Goal: Transaction & Acquisition: Purchase product/service

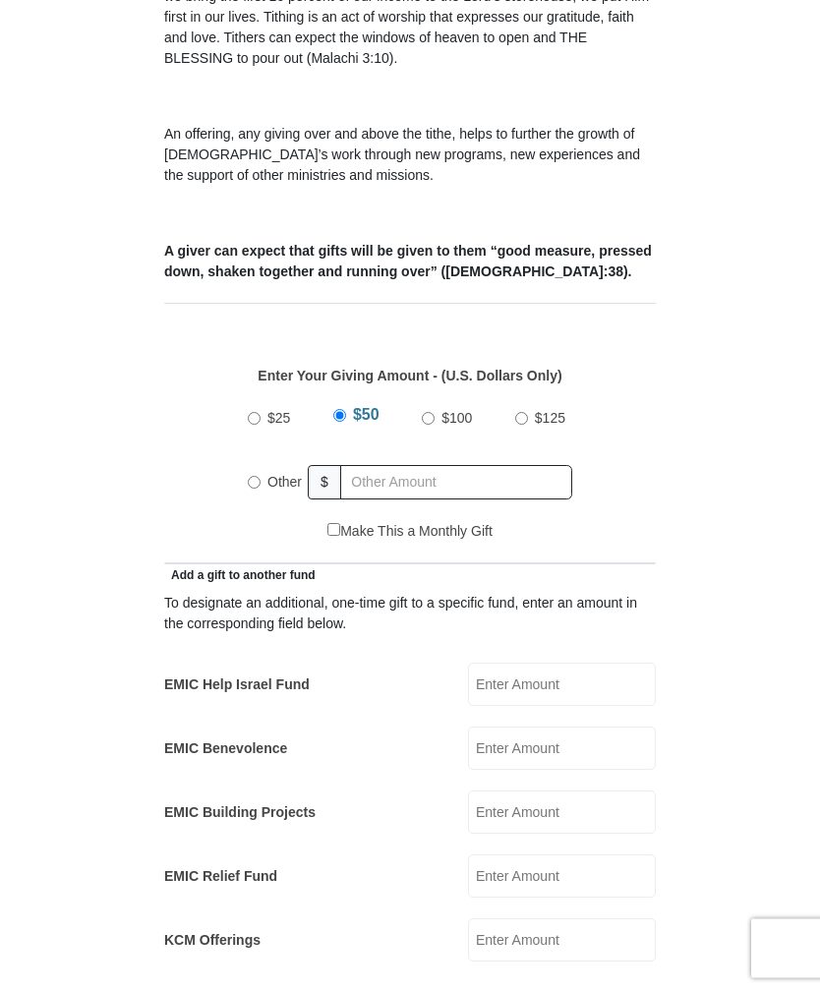
scroll to position [595, 0]
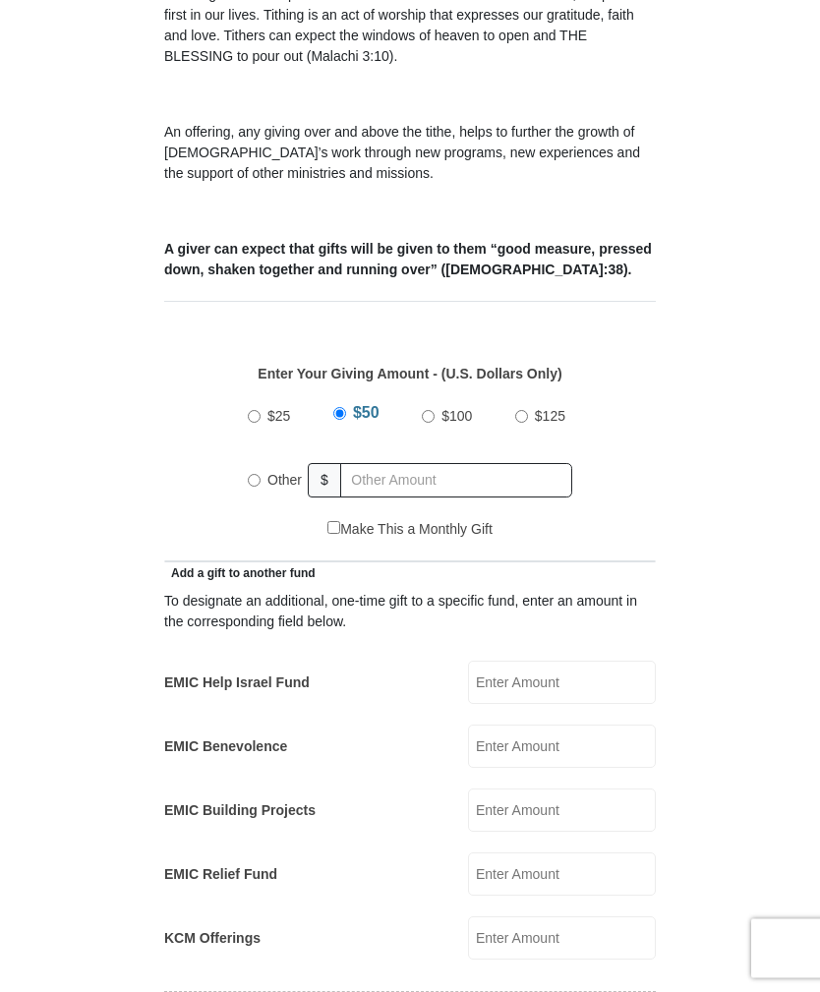
click at [246, 435] on div "$25 $50 $100 $125 Other $" at bounding box center [410, 456] width 344 height 128
click at [261, 459] on label "Other" at bounding box center [285, 480] width 48 height 43
click at [260, 475] on input "Other" at bounding box center [254, 481] width 13 height 13
radio input "true"
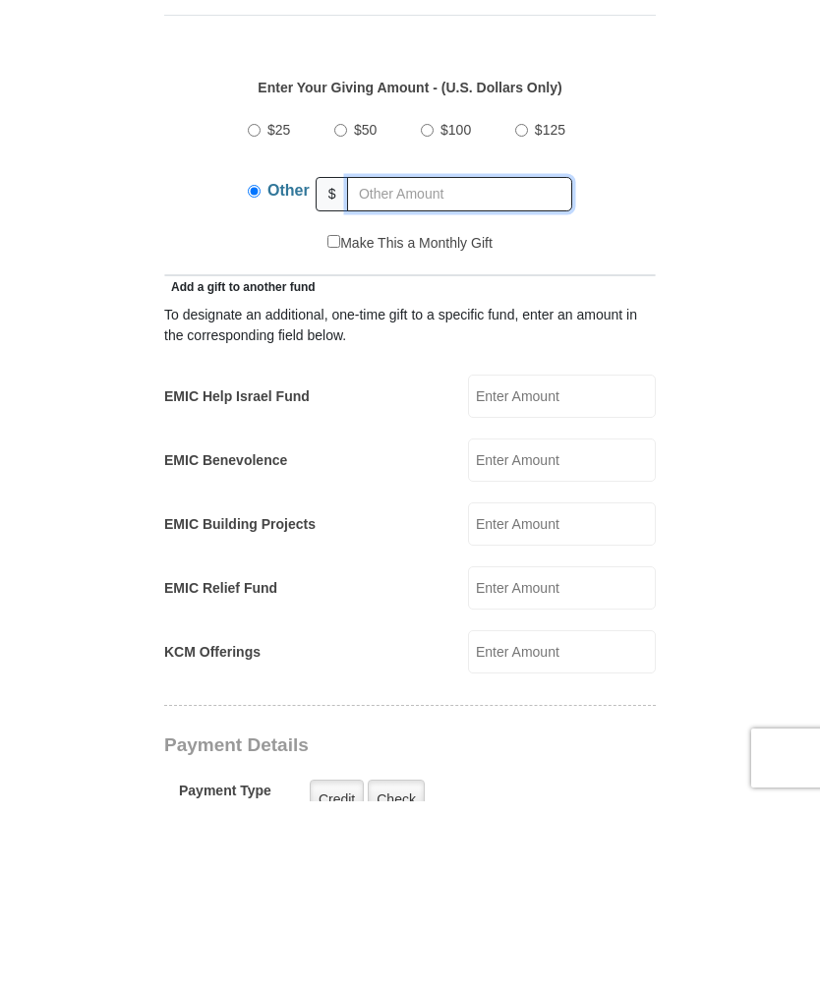
scroll to position [692, 0]
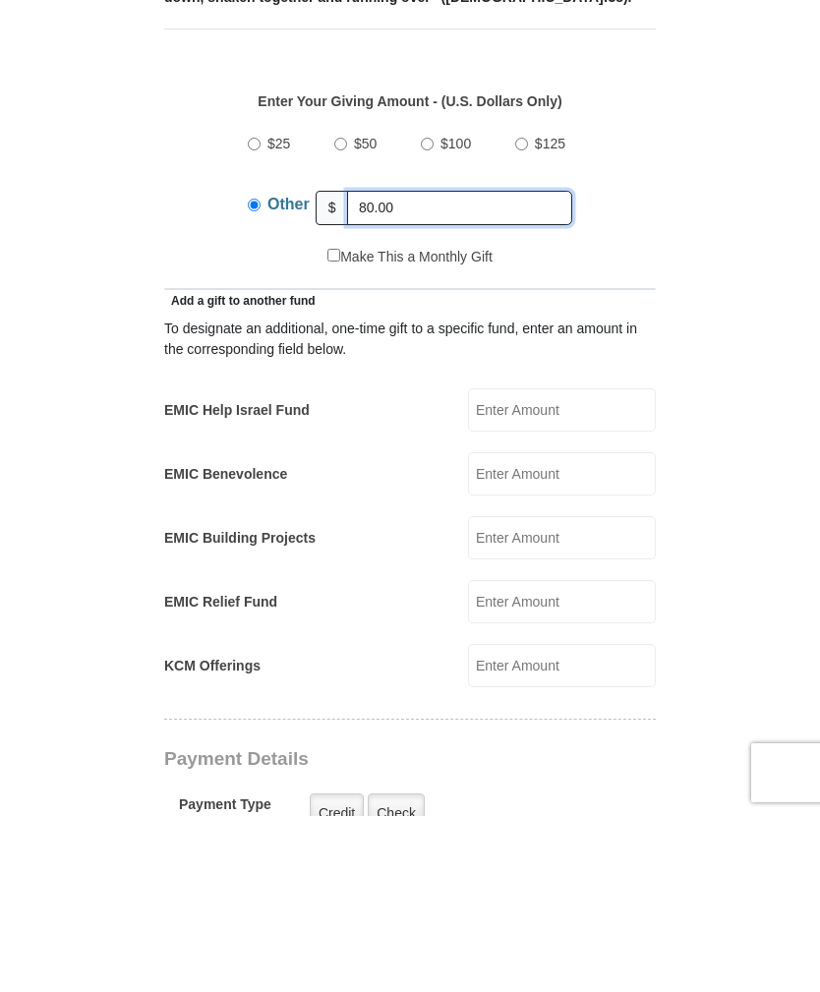
type input "80.00"
click at [540, 565] on input "EMIC Help Israel Fund" at bounding box center [562, 586] width 188 height 43
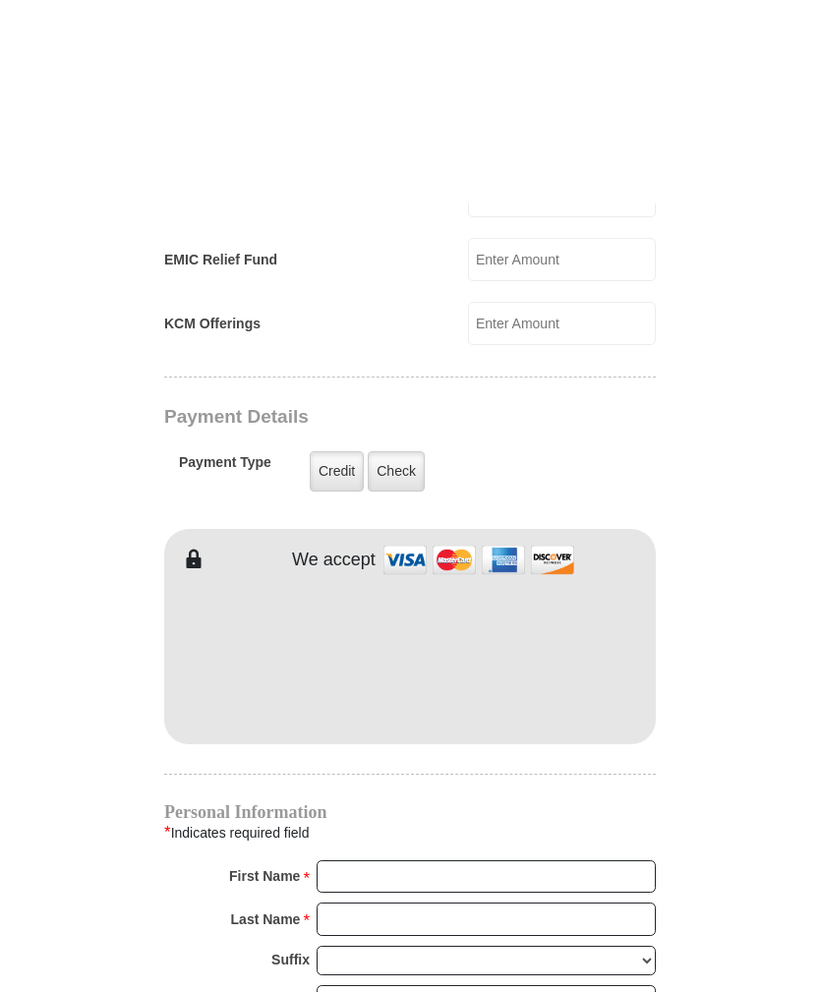
scroll to position [1413, 0]
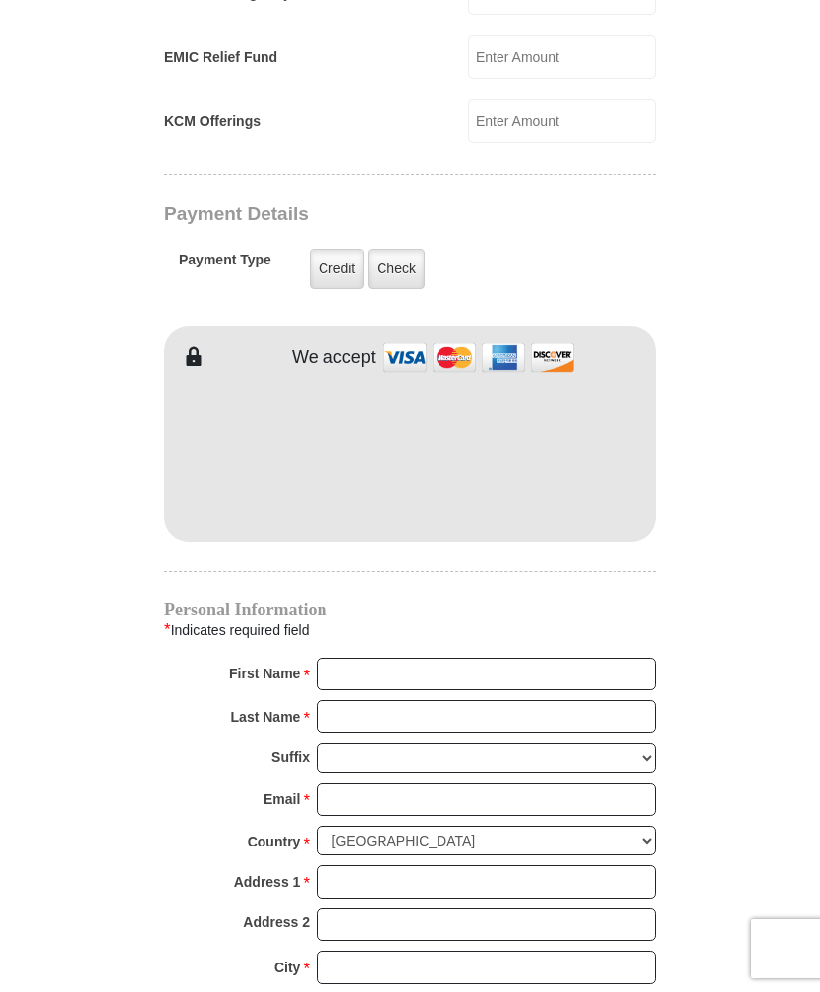
type input "20.00"
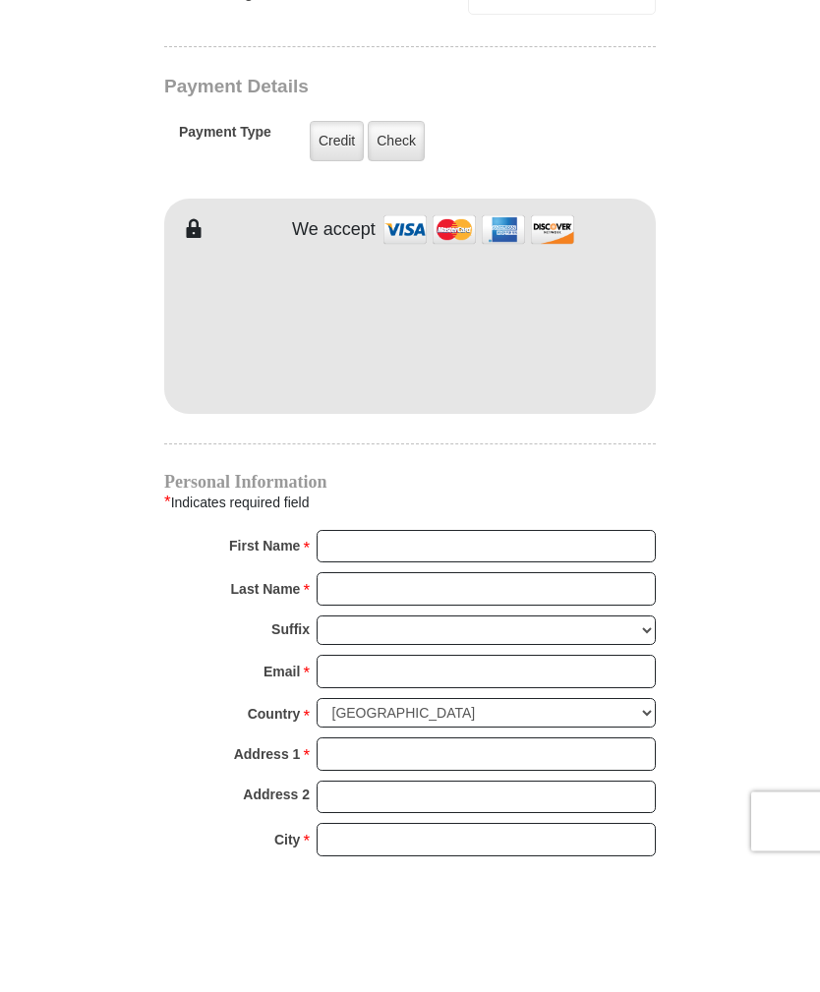
click at [413, 658] on input "First Name *" at bounding box center [486, 674] width 339 height 33
type input "[PERSON_NAME]"
click at [542, 700] on input "Last Name *" at bounding box center [486, 716] width 339 height 33
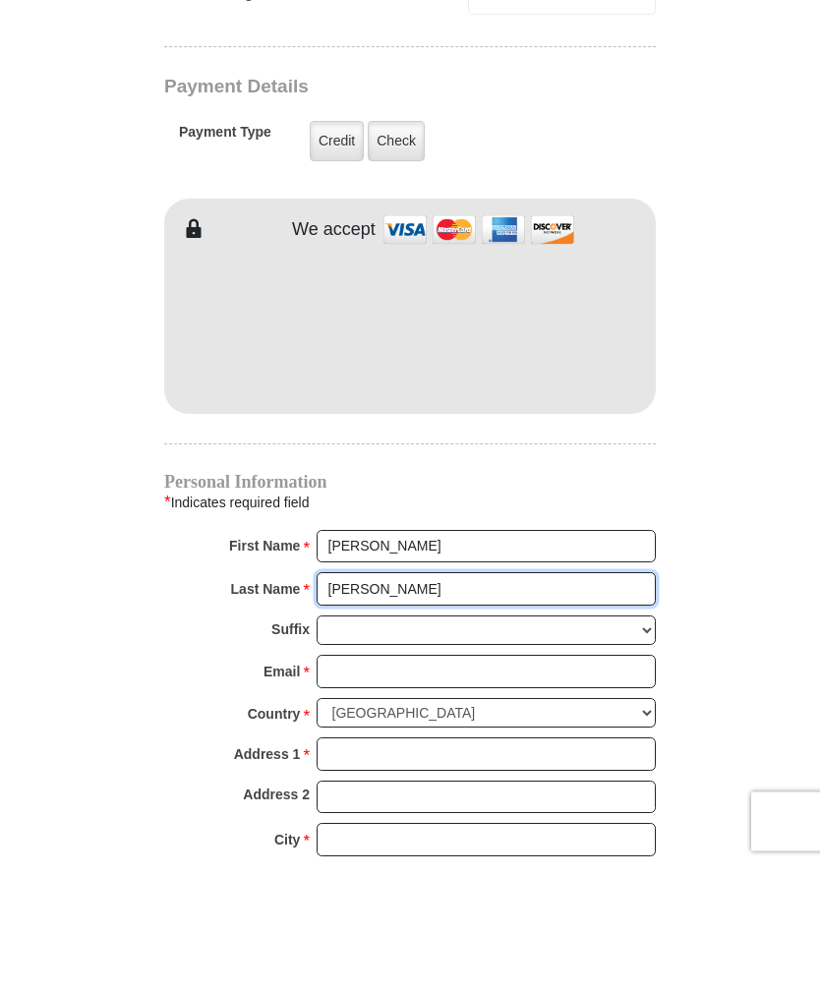
type input "[PERSON_NAME]"
click at [530, 783] on input "Email *" at bounding box center [486, 799] width 339 height 33
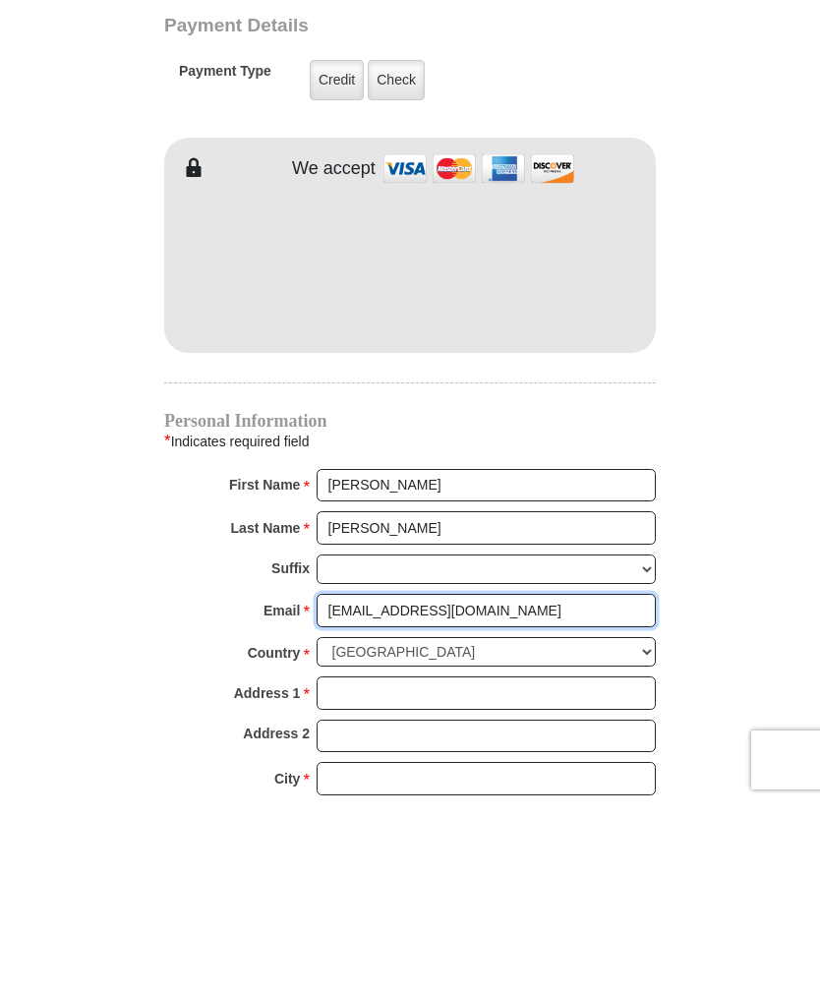
type input "[EMAIL_ADDRESS][DOMAIN_NAME]"
click at [359, 865] on input "Address 1 *" at bounding box center [486, 881] width 339 height 33
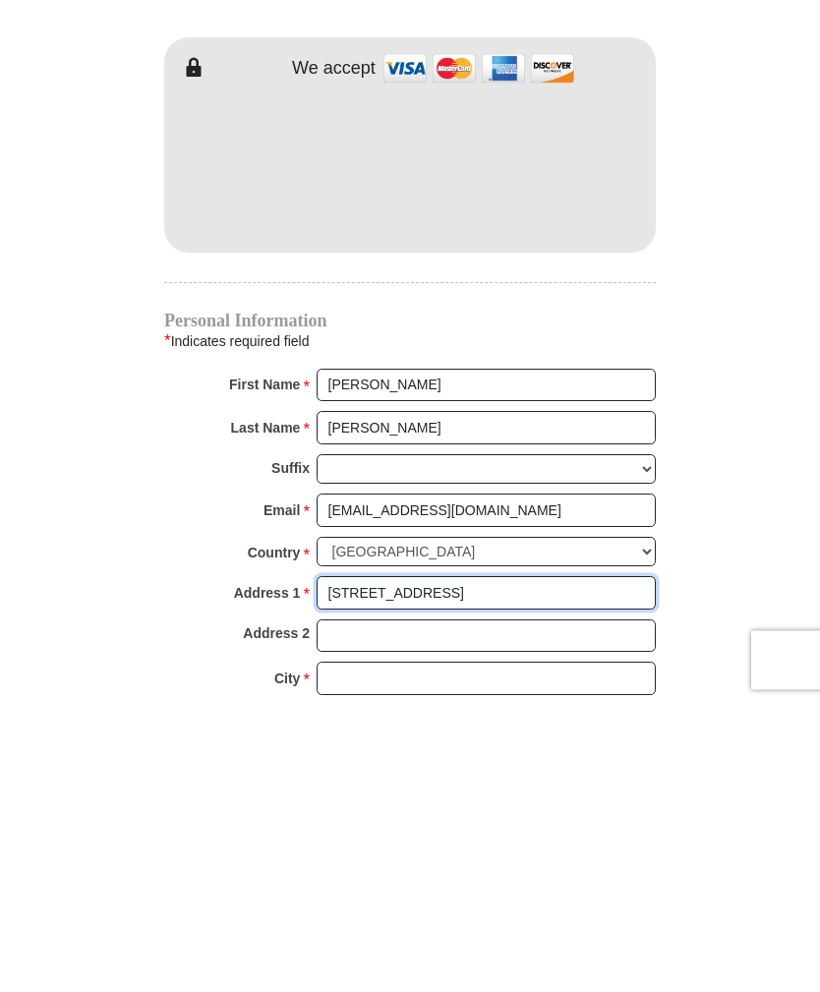
type input "[STREET_ADDRESS]"
click at [408, 951] on input "City *" at bounding box center [486, 967] width 339 height 33
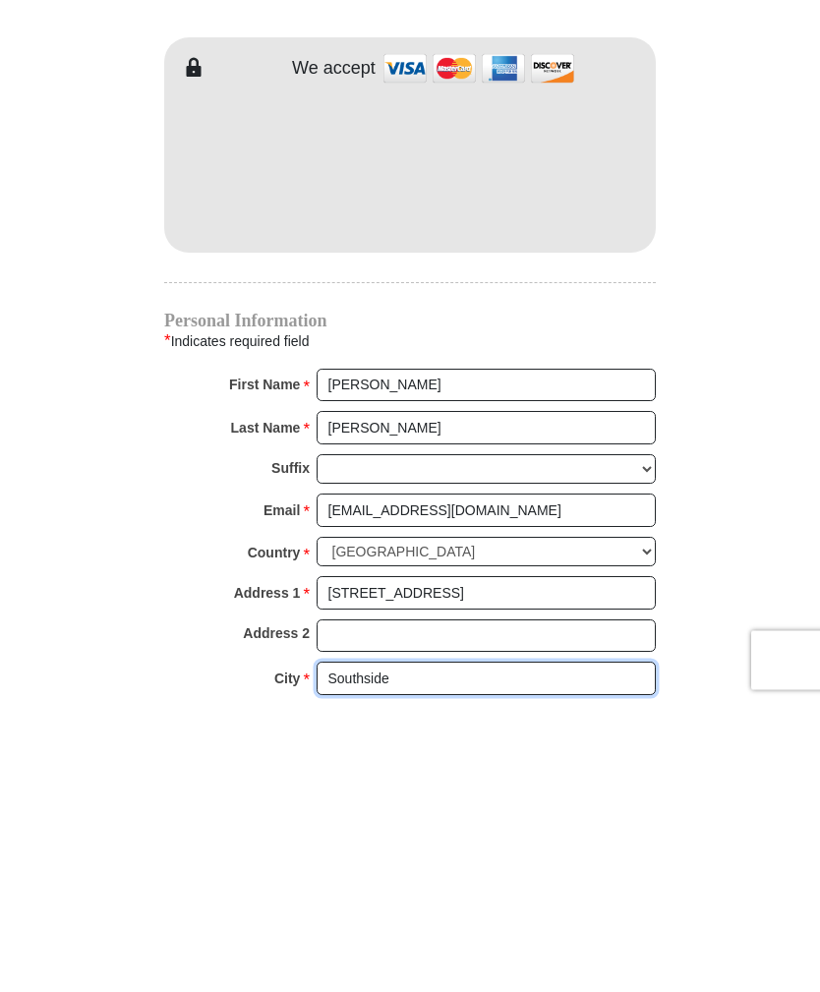
type input "Southside"
click at [648, 991] on select "Choose [US_STATE] [US_STATE] [US_STATE] [US_STATE] [US_STATE] Armed Forces Amer…" at bounding box center [486, 1009] width 339 height 30
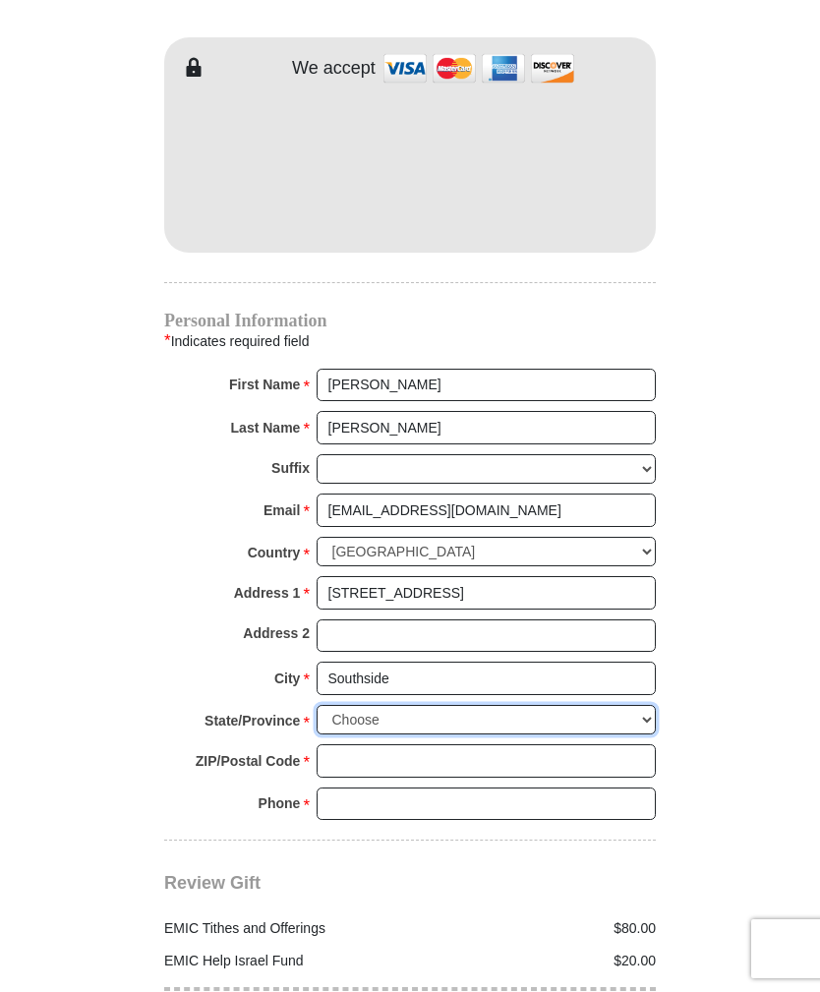
select select "AL"
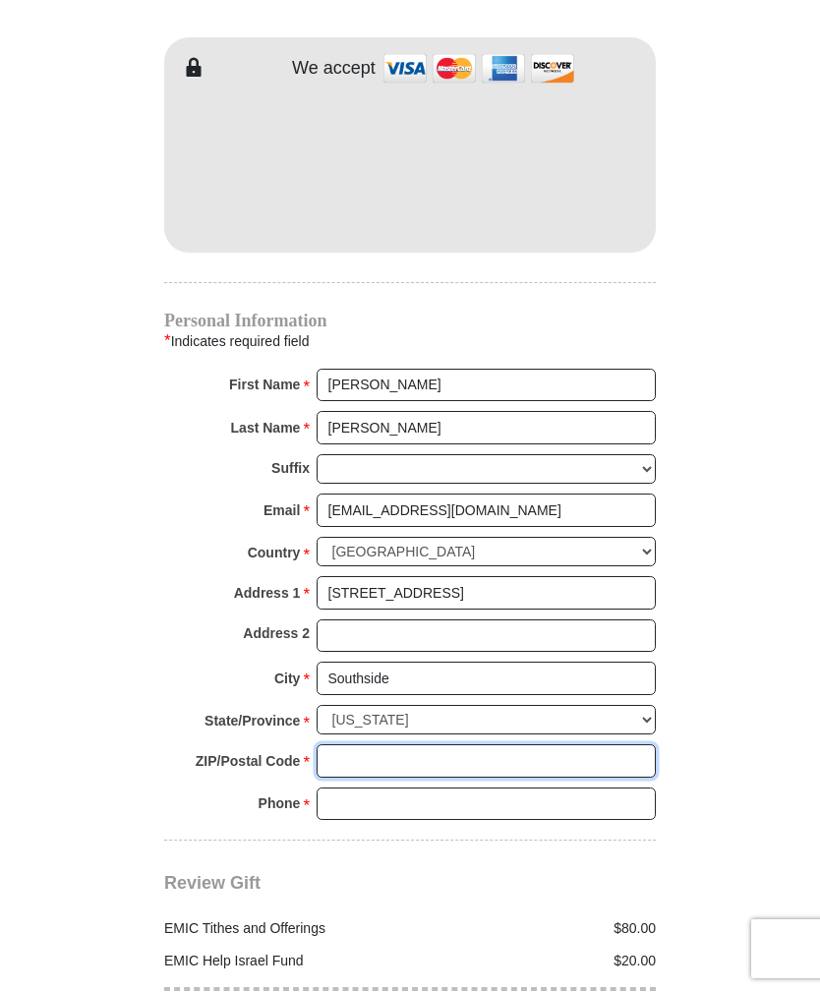
click at [372, 744] on input "ZIP/Postal Code *" at bounding box center [486, 760] width 339 height 33
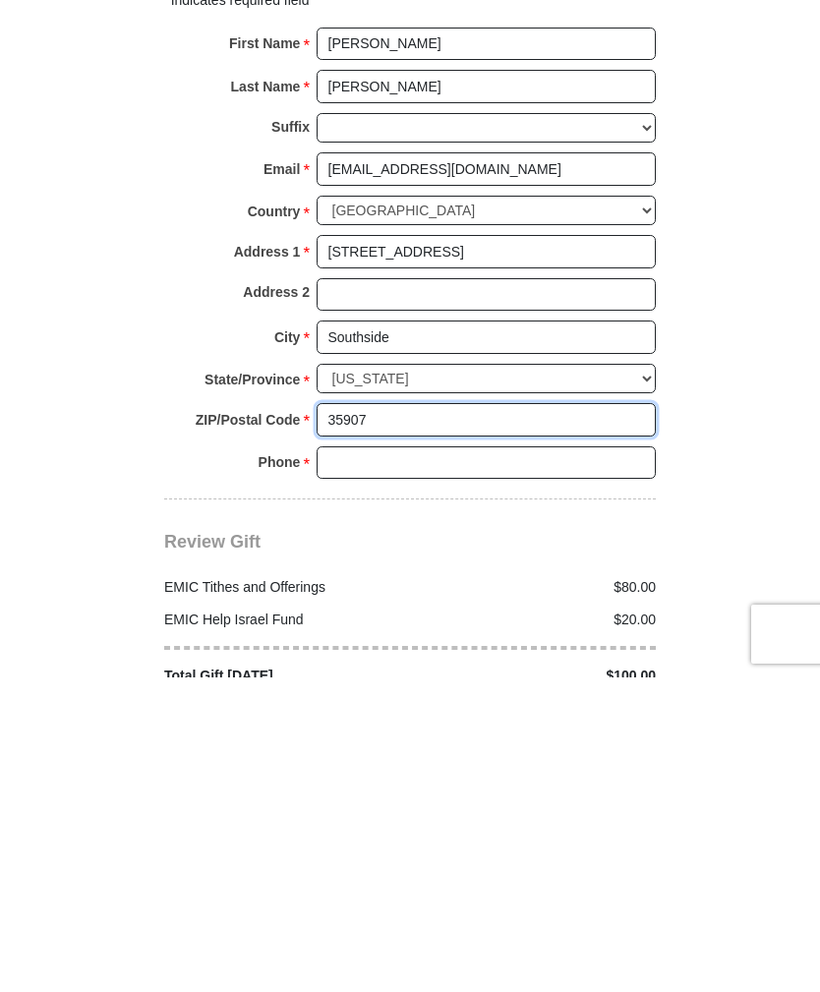
type input "35907"
click at [496, 761] on input "Phone * *" at bounding box center [486, 777] width 339 height 33
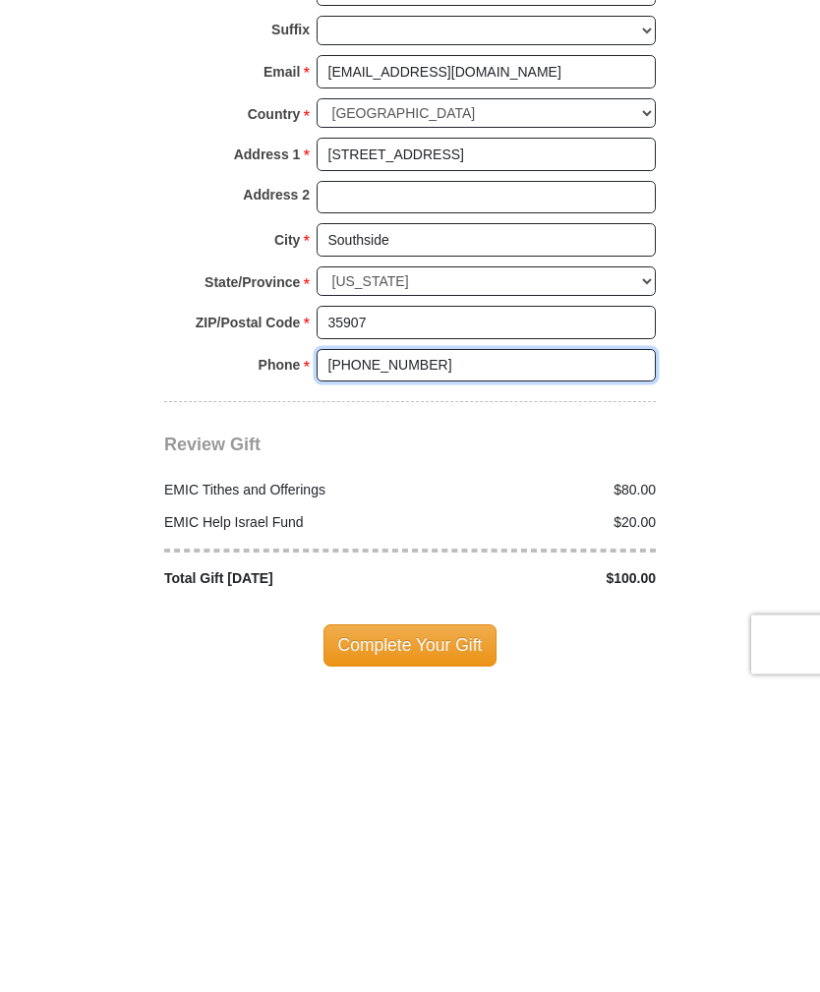
scroll to position [1837, 0]
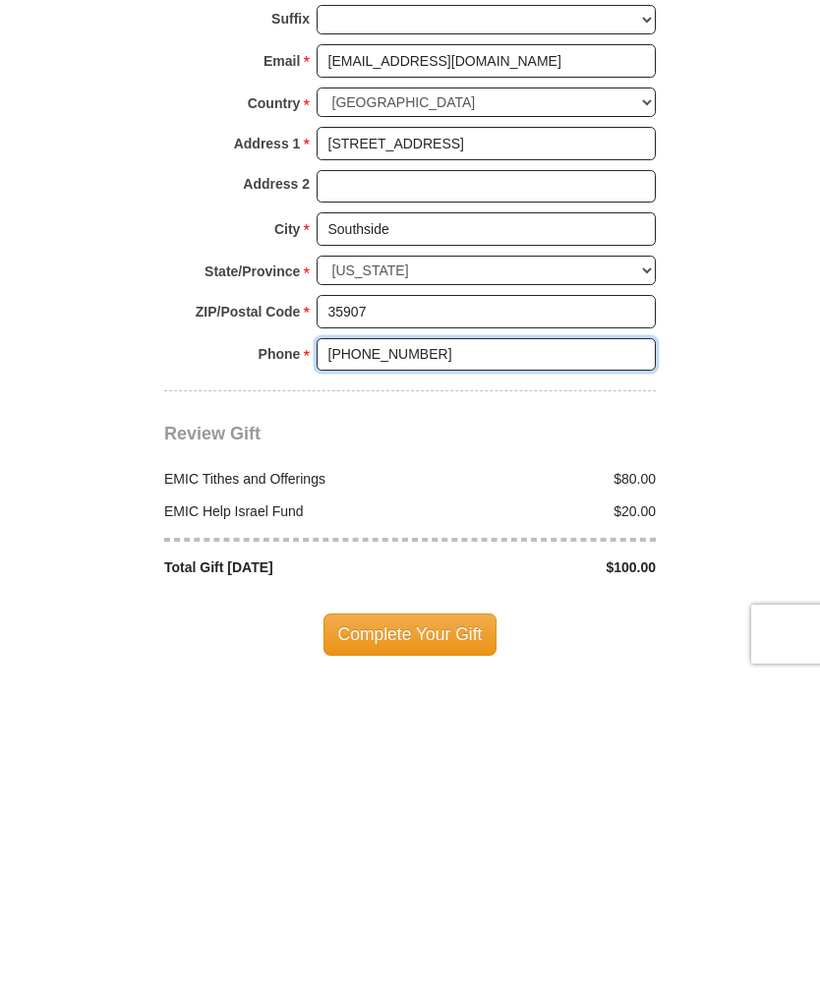
type input "[PHONE_NUMBER]"
click at [456, 928] on span "Complete Your Gift" at bounding box center [411, 948] width 174 height 41
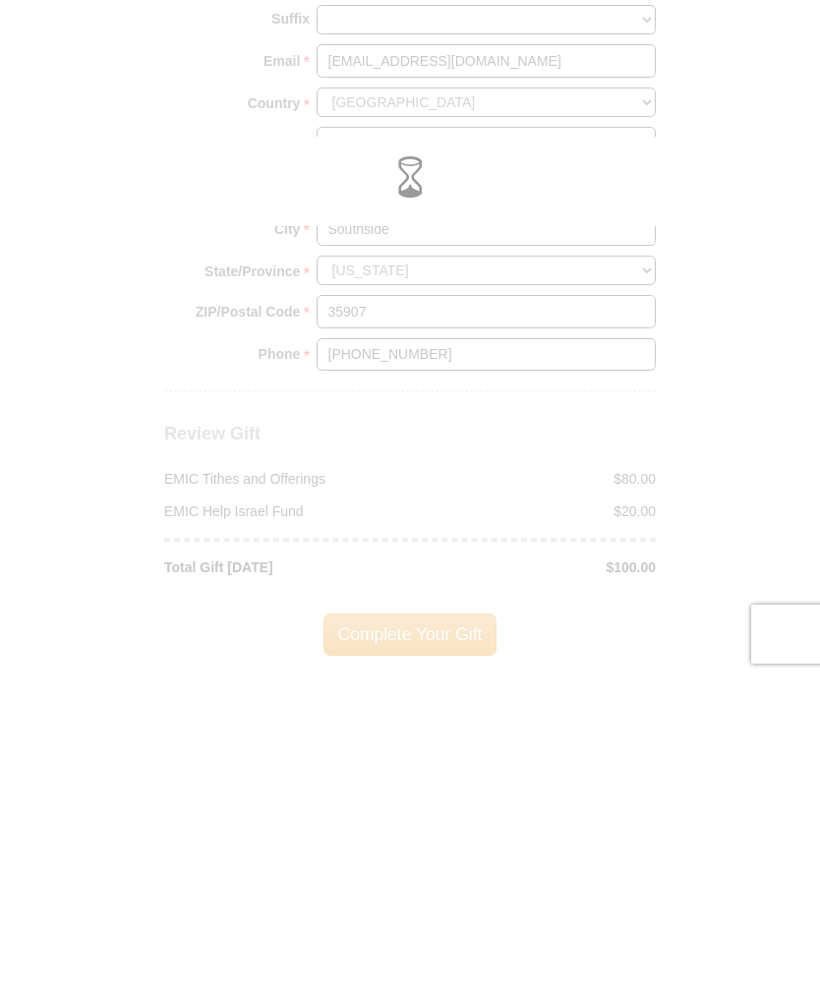
scroll to position [2153, 0]
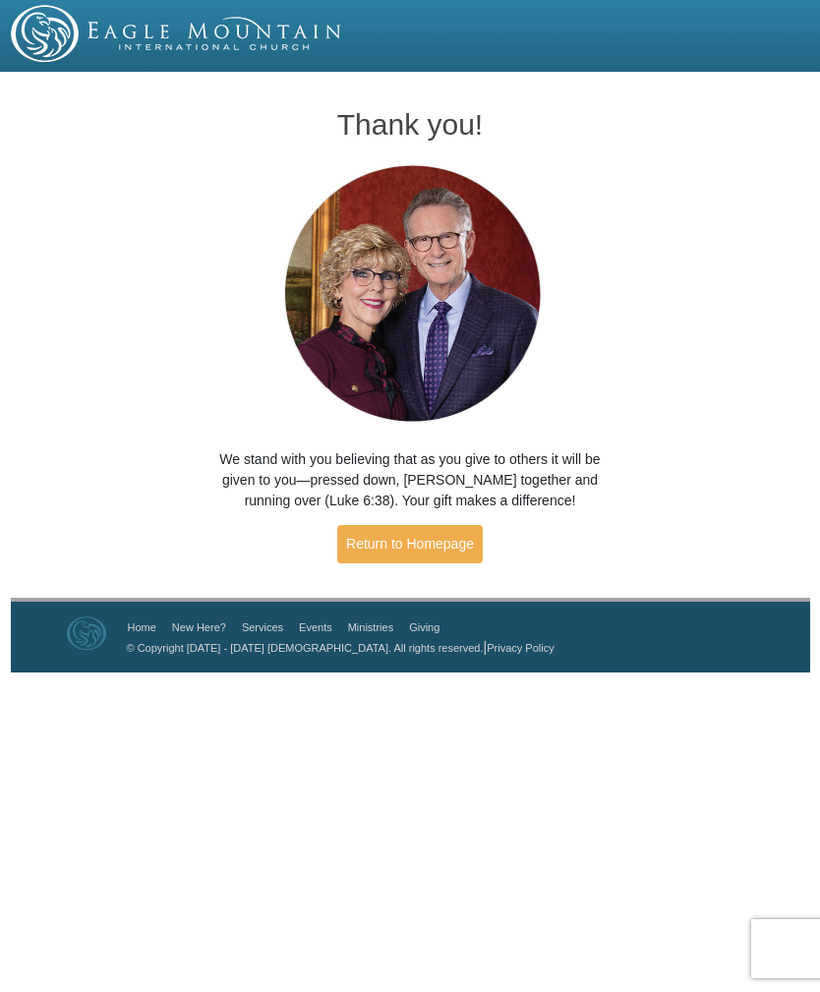
click at [814, 673] on html "Thank you! We stand with you believing that as you give to others it will be gi…" at bounding box center [410, 336] width 820 height 673
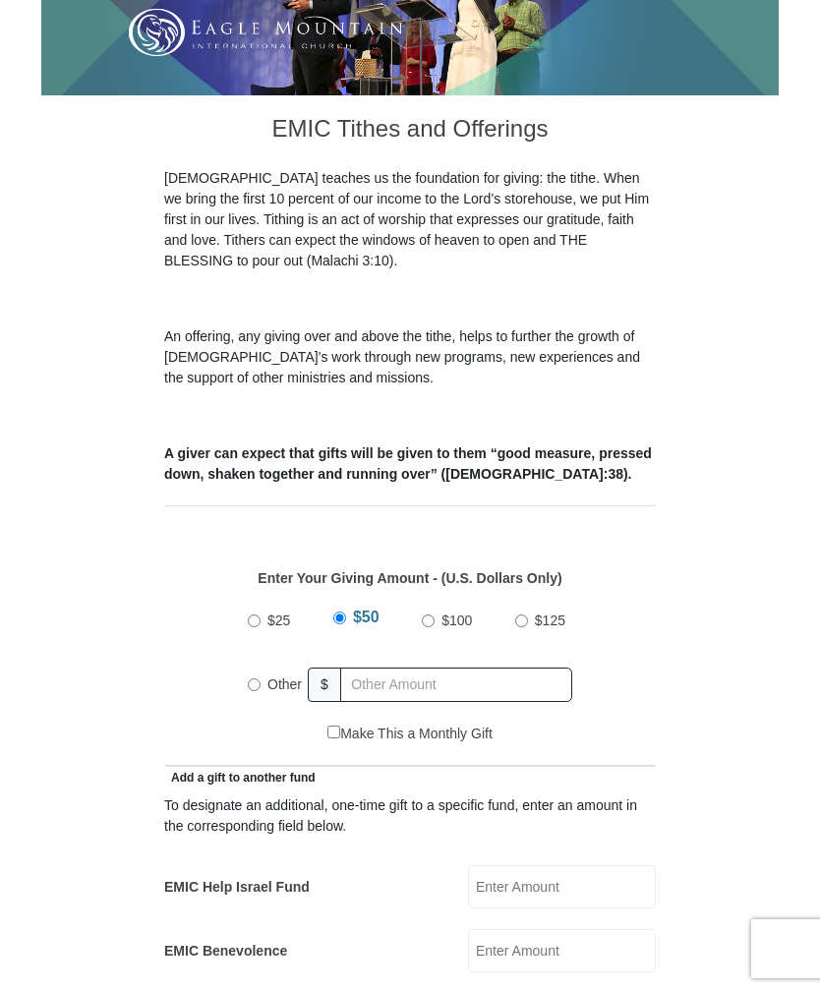
scroll to position [486, 0]
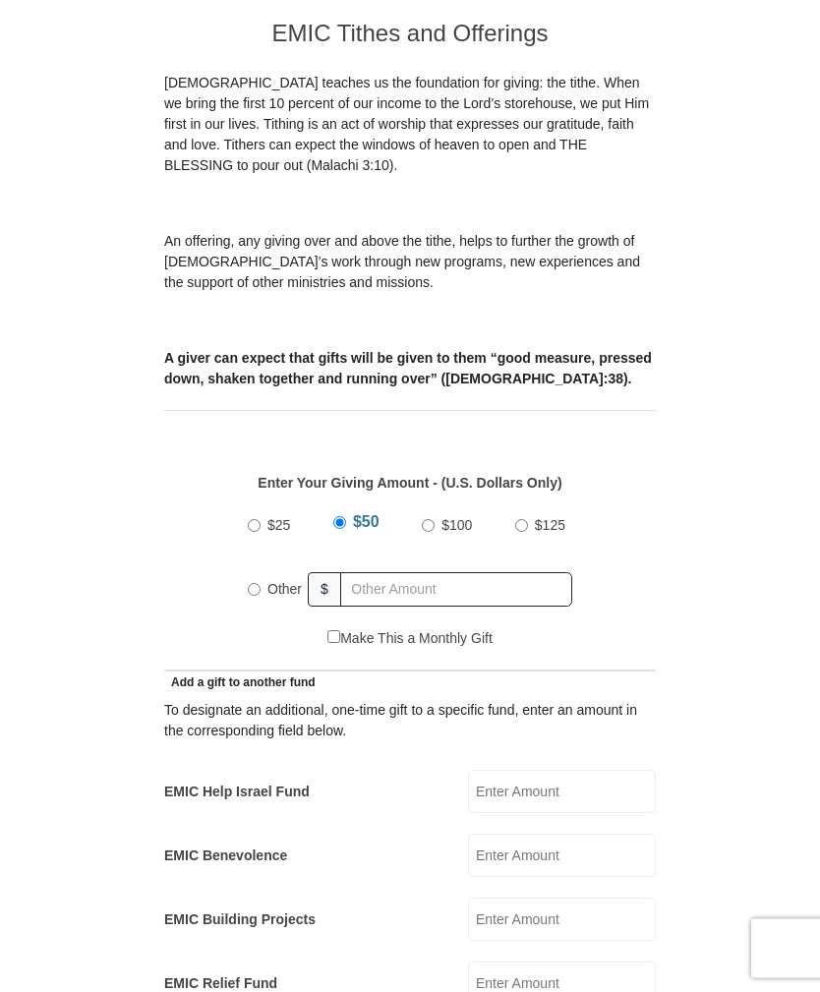
click at [250, 584] on input "Other" at bounding box center [254, 590] width 13 height 13
radio input "true"
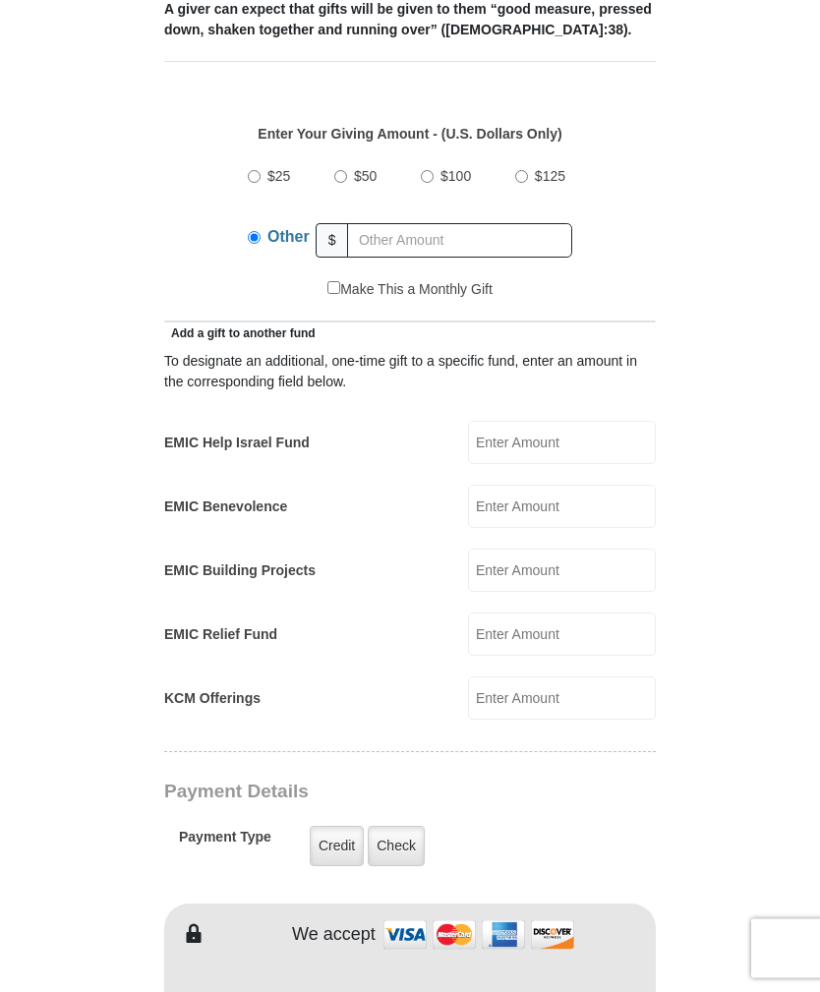
scroll to position [837, 0]
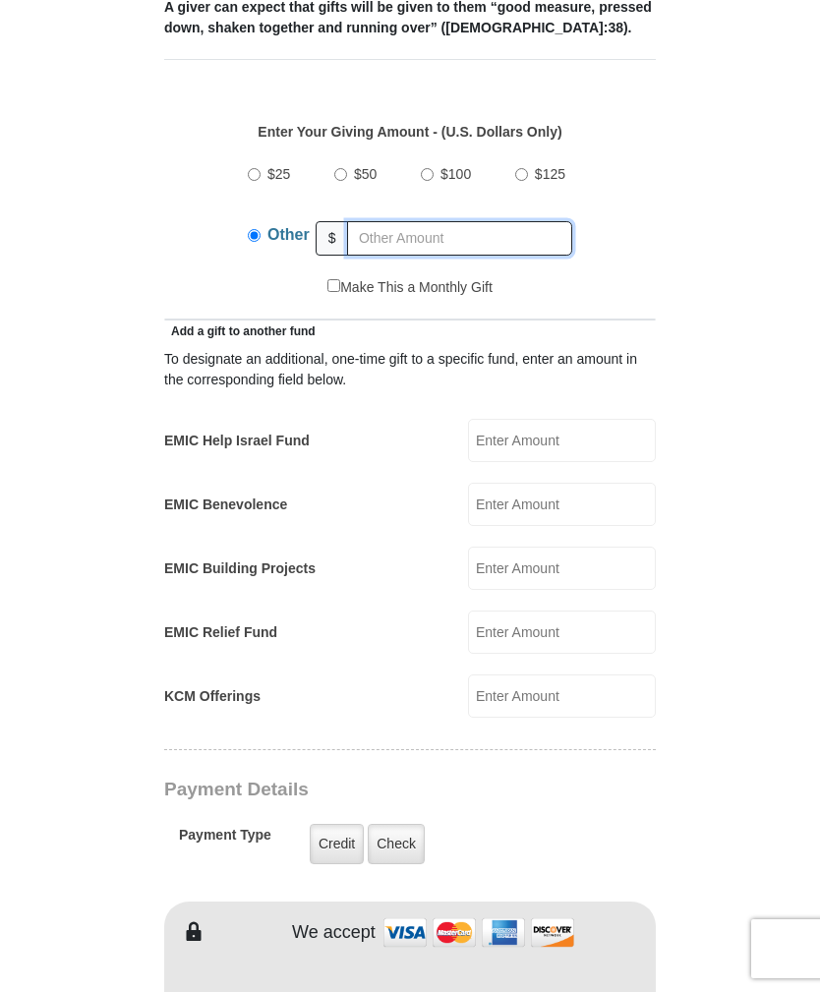
click at [421, 221] on input "text" at bounding box center [459, 238] width 225 height 34
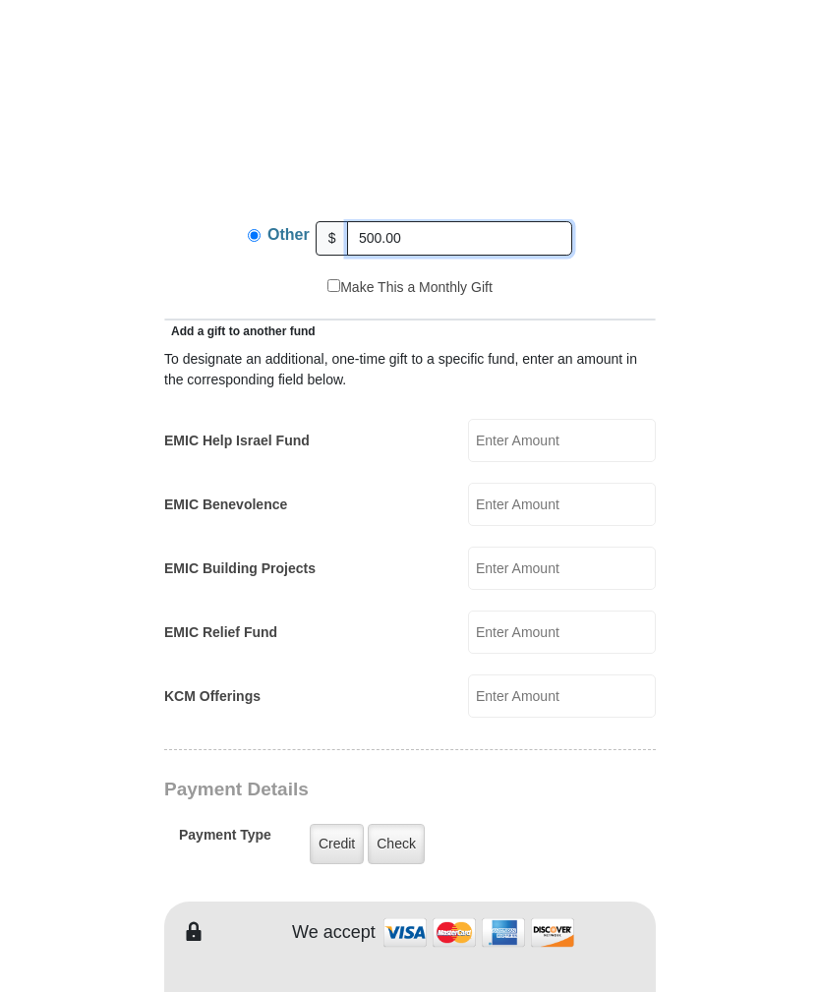
scroll to position [1060, 0]
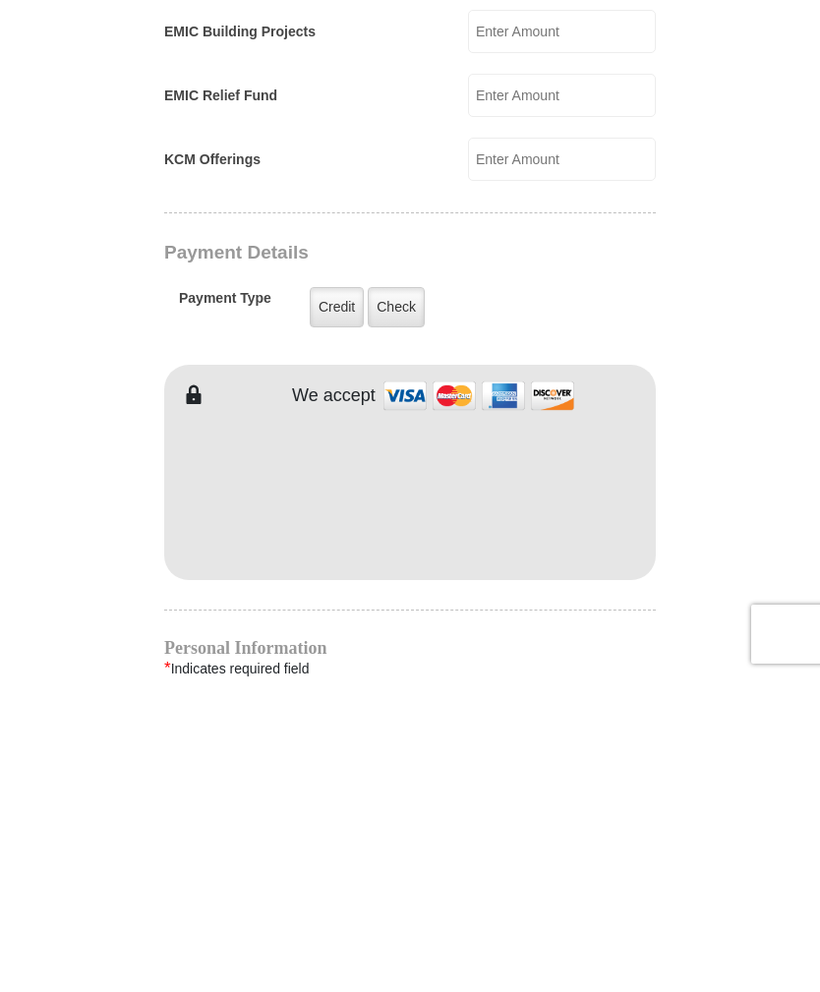
type input "500.00"
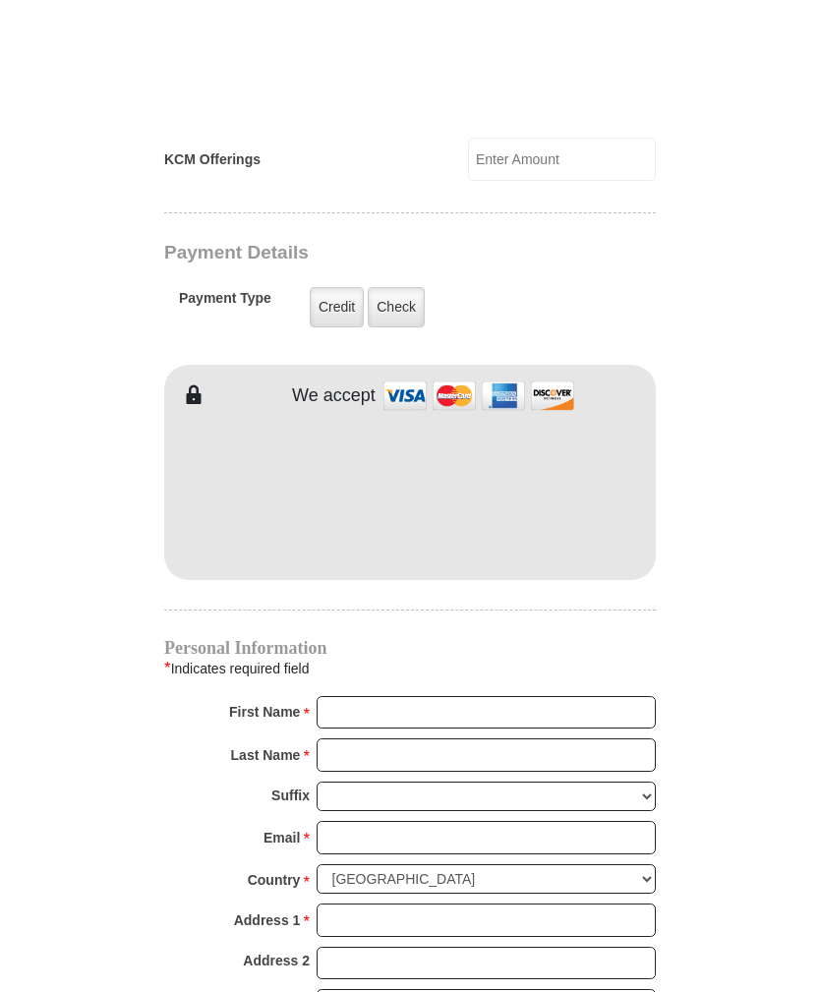
scroll to position [1502, 0]
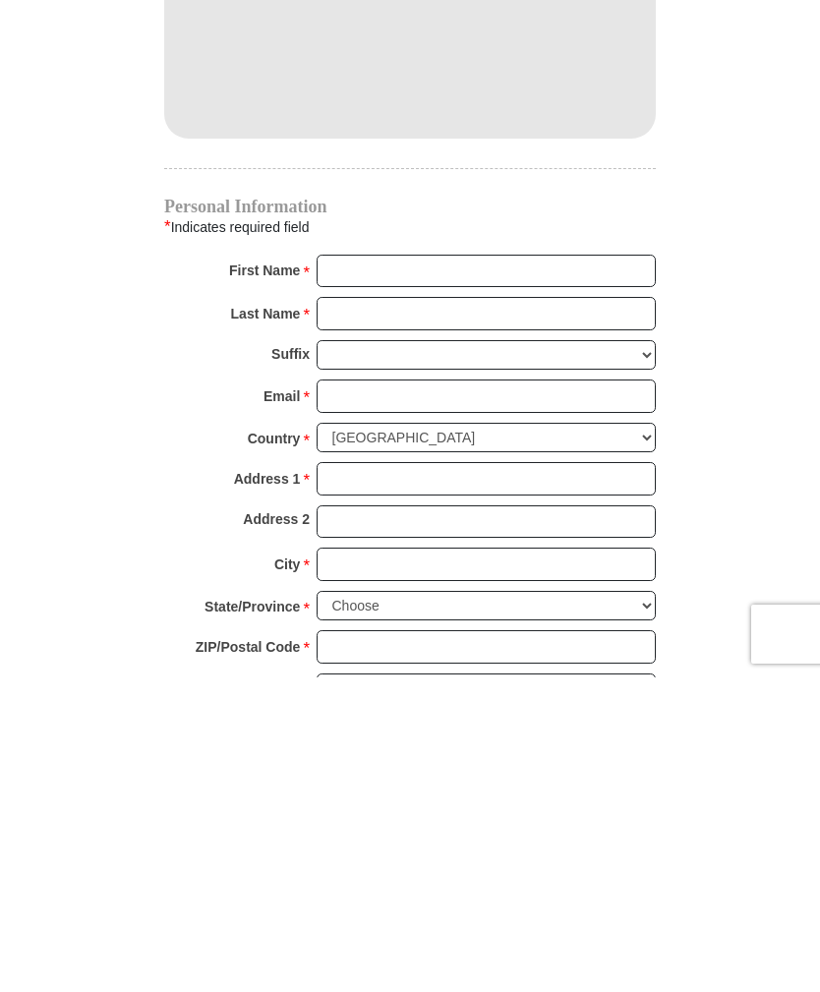
click at [533, 569] on input "First Name *" at bounding box center [486, 585] width 339 height 33
type input "[PERSON_NAME]"
click at [630, 612] on input "Last Name *" at bounding box center [486, 628] width 339 height 33
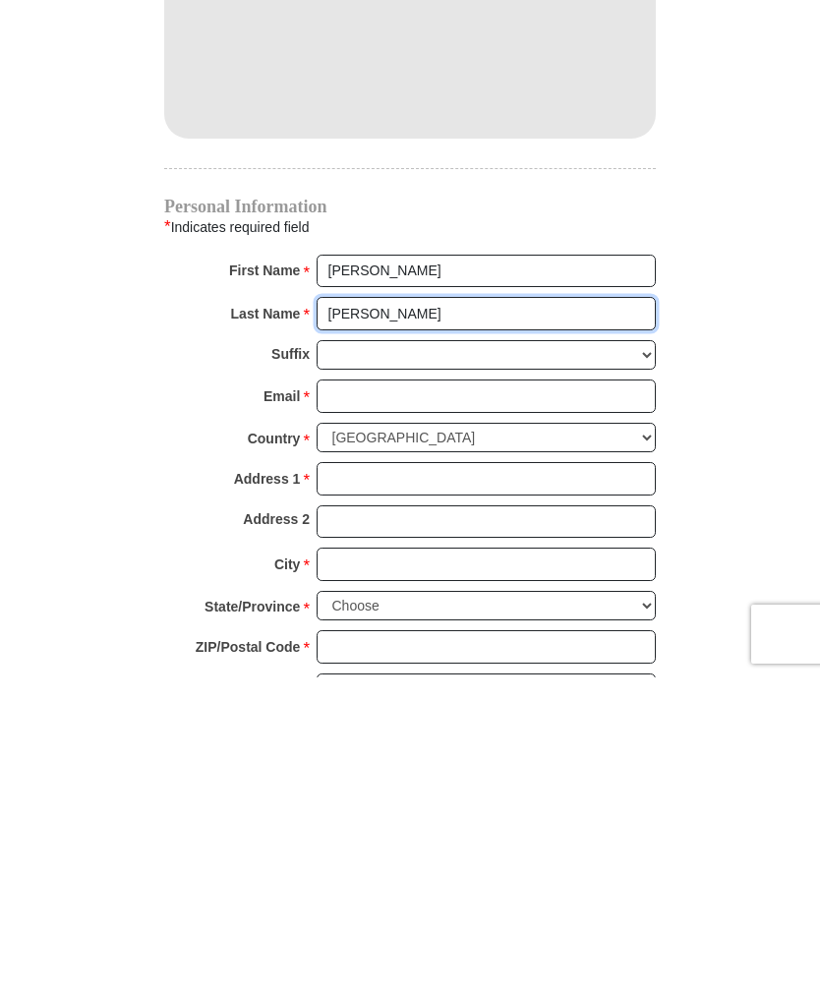
type input "[PERSON_NAME]"
click at [556, 694] on input "Email *" at bounding box center [486, 710] width 339 height 33
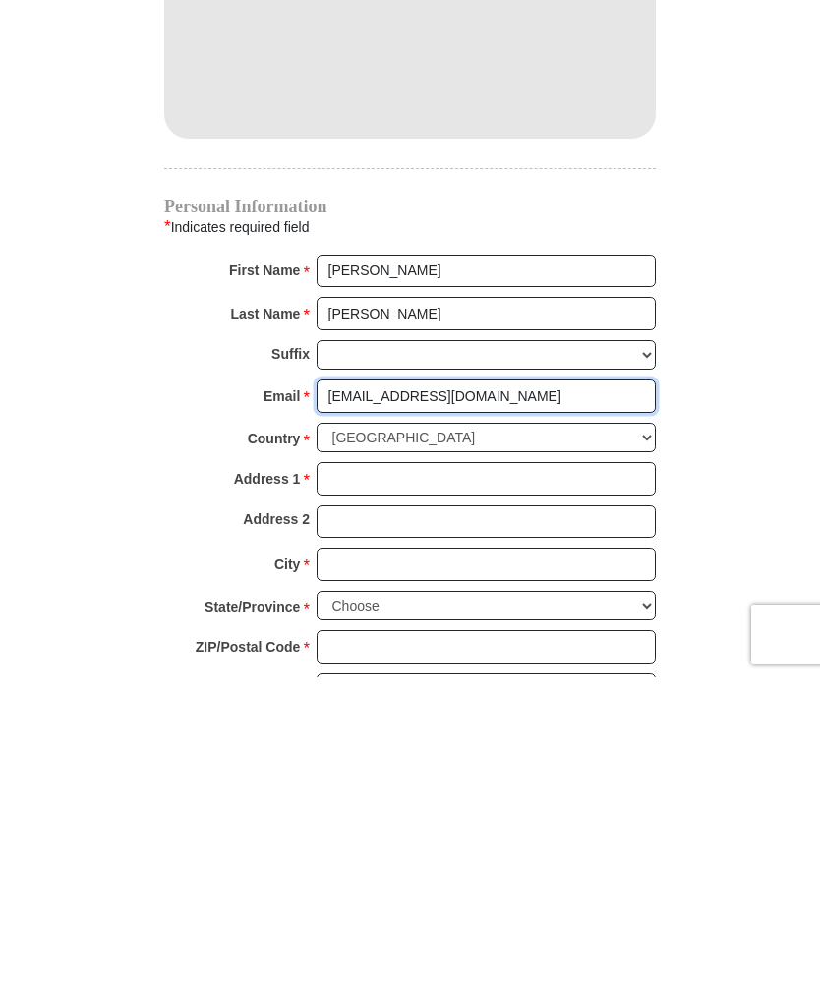
type input "[EMAIL_ADDRESS][DOMAIN_NAME]"
click at [436, 738] on select "United States of America Canada Antigua and Barbuda Argentina Armenia Aruba Aus…" at bounding box center [486, 753] width 339 height 30
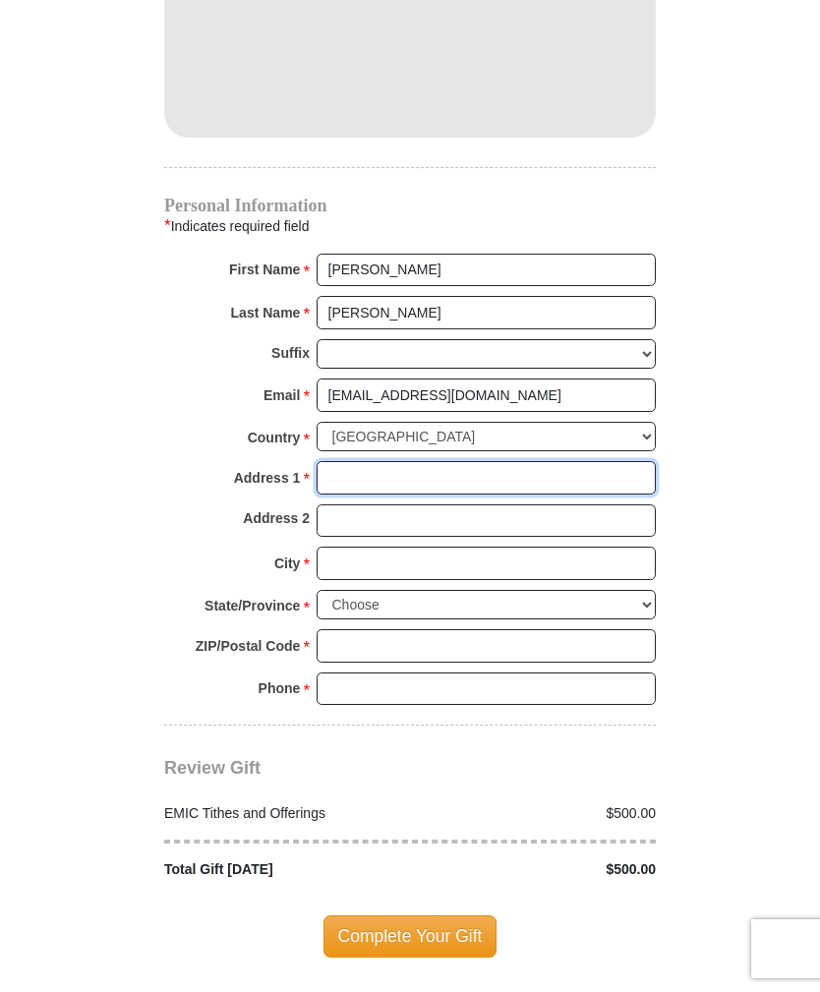
click at [432, 461] on input "Address 1 *" at bounding box center [486, 477] width 339 height 33
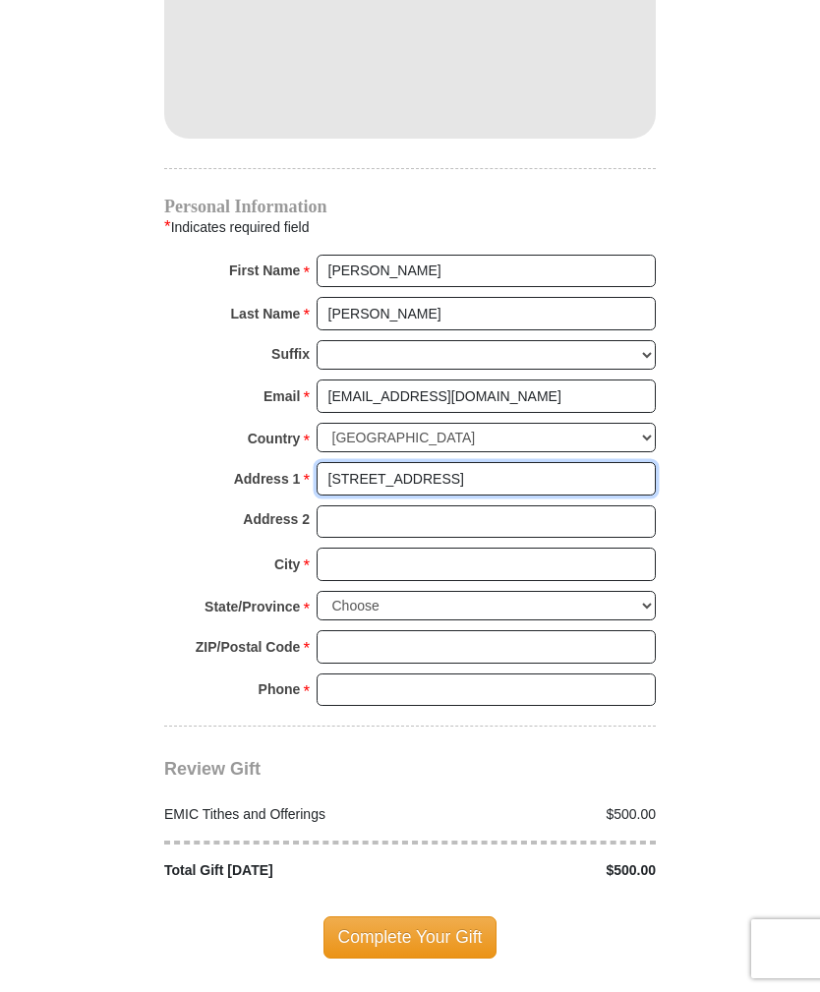
type input "[STREET_ADDRESS]"
click at [595, 548] on input "City *" at bounding box center [486, 564] width 339 height 33
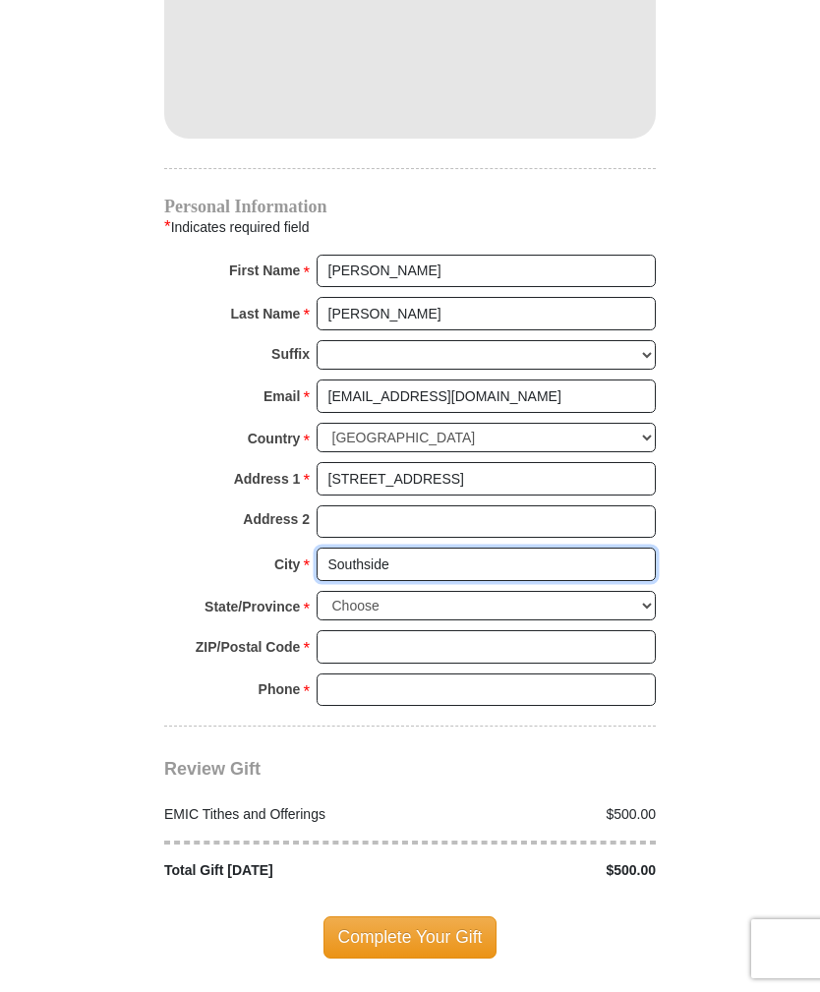
type input "Southside"
click at [641, 591] on select "Choose [US_STATE] [US_STATE] [US_STATE] [US_STATE] [US_STATE] Armed Forces Amer…" at bounding box center [486, 606] width 339 height 30
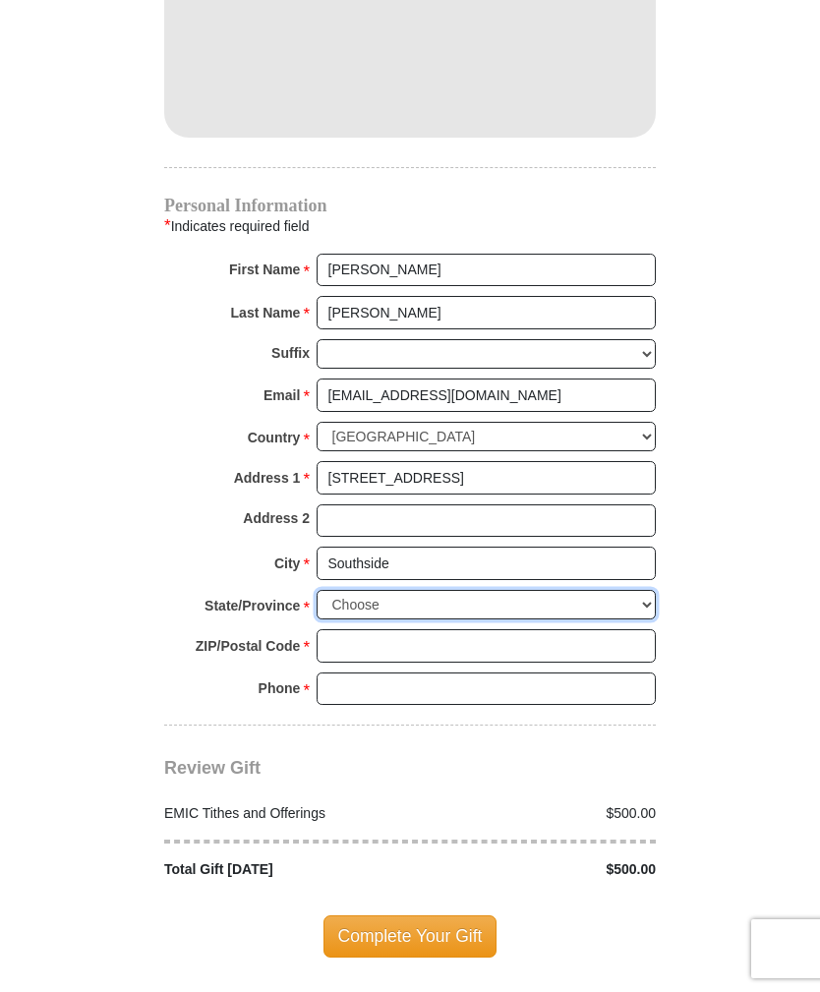
select select "AL"
click at [408, 629] on input "ZIP/Postal Code *" at bounding box center [486, 645] width 339 height 33
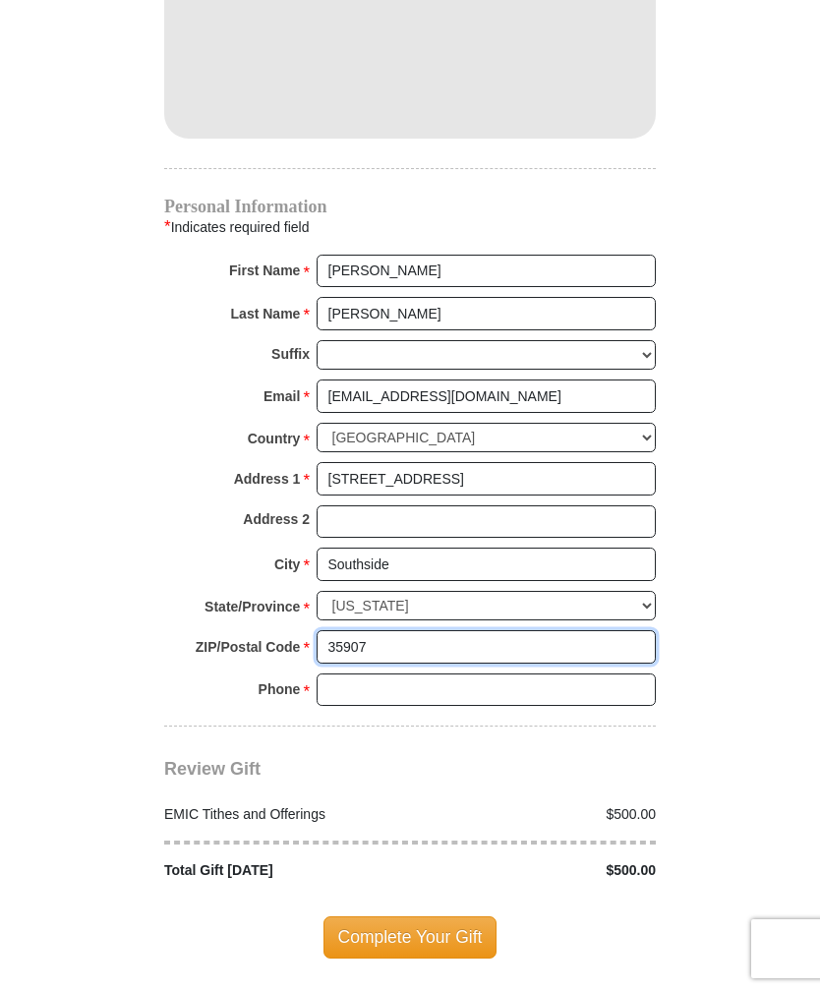
click at [502, 630] on input "35907" at bounding box center [486, 646] width 339 height 33
type input "35907"
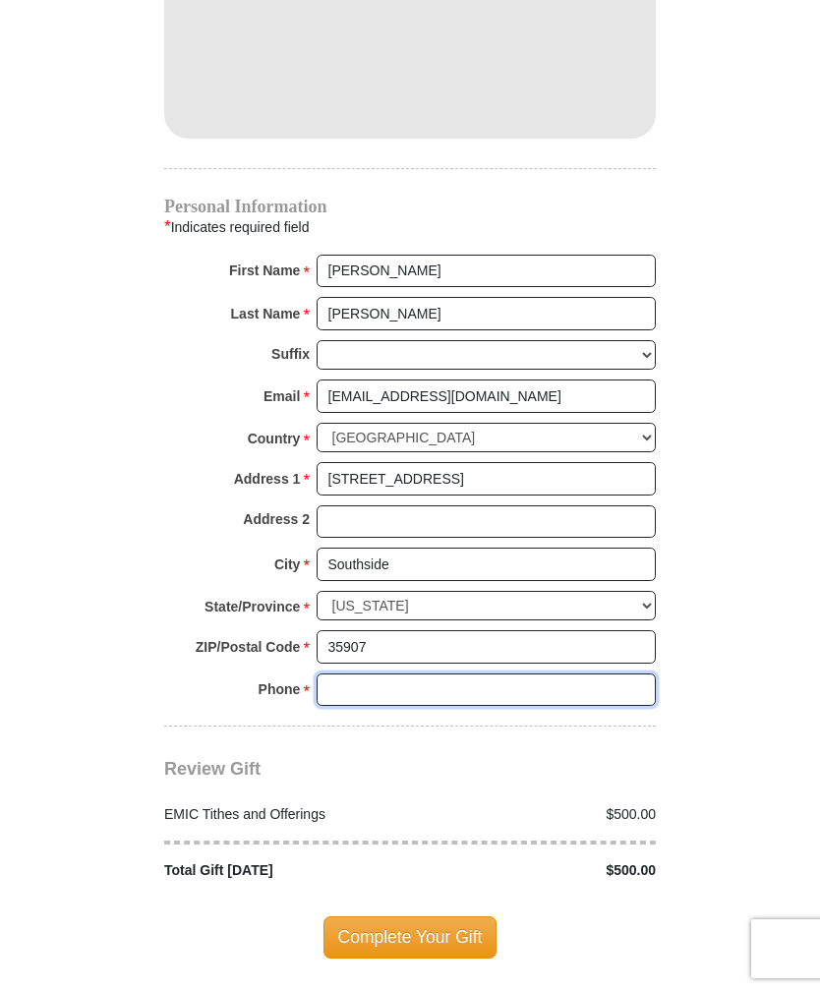
click at [473, 674] on input "Phone * *" at bounding box center [486, 690] width 339 height 33
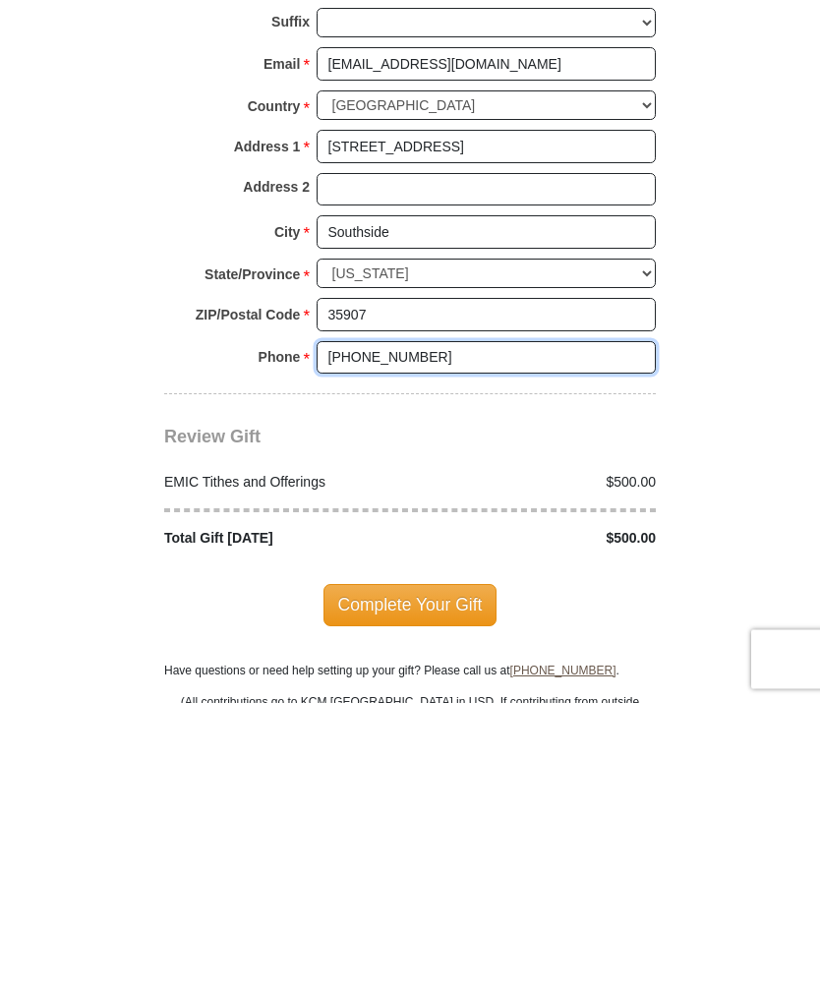
scroll to position [1860, 0]
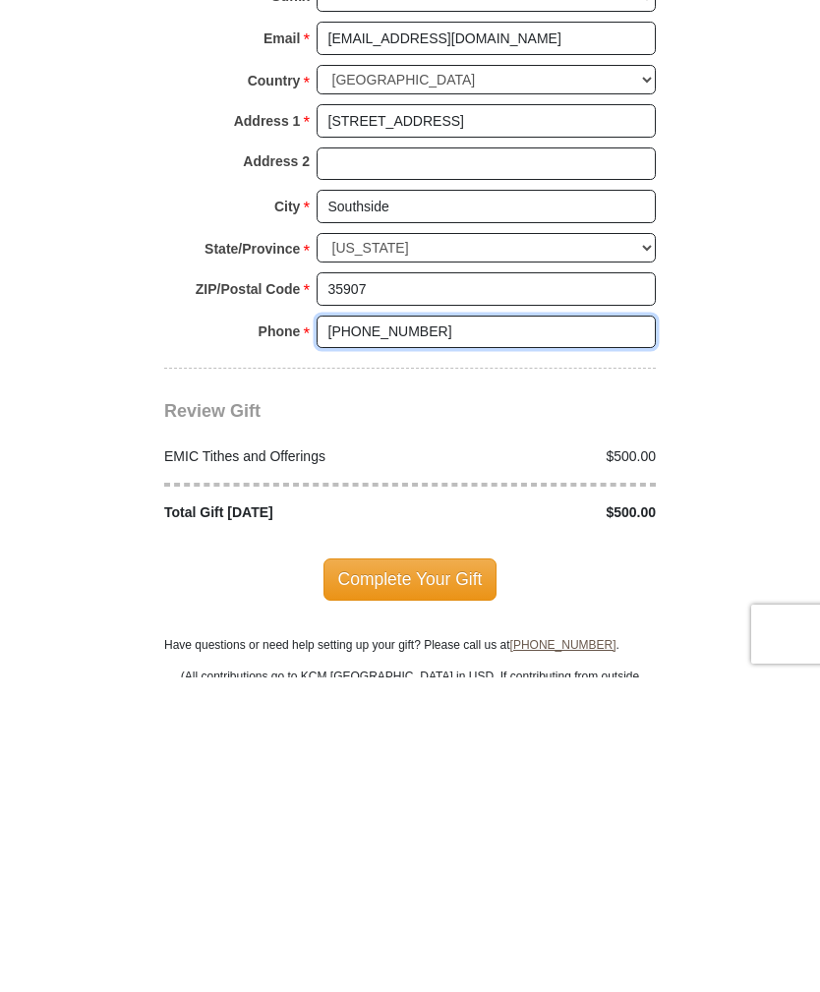
type input "[PHONE_NUMBER]"
click at [467, 873] on span "Complete Your Gift" at bounding box center [411, 893] width 174 height 41
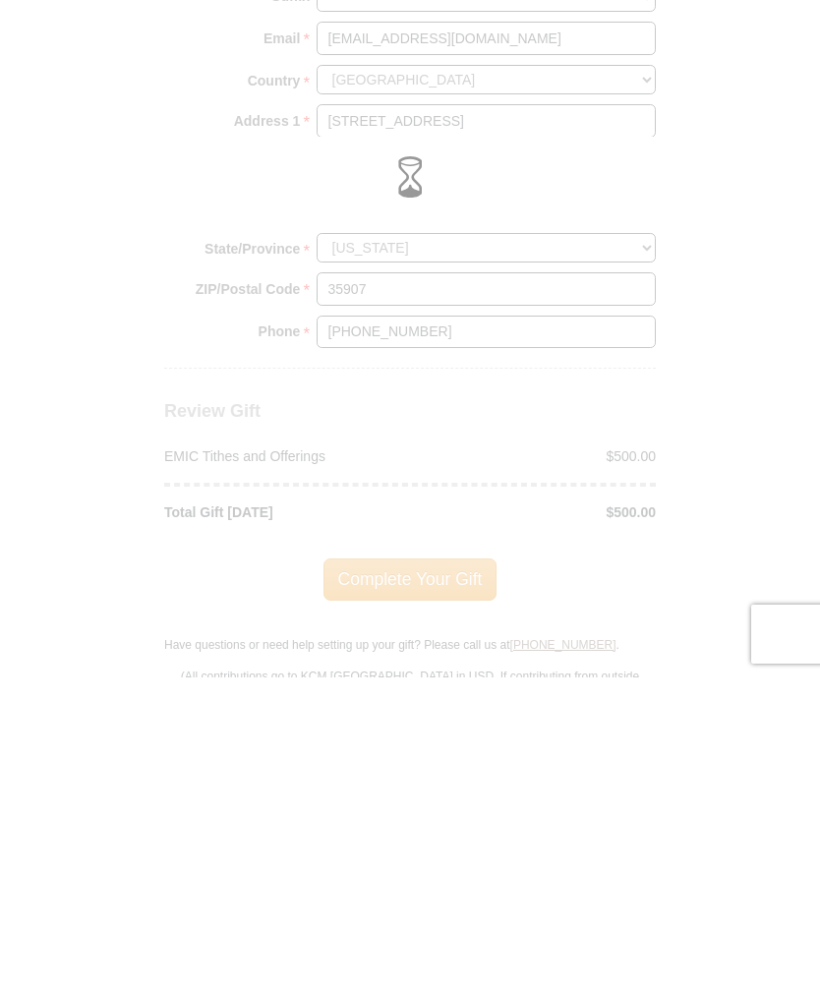
scroll to position [2174, 0]
